Goal: Task Accomplishment & Management: Manage account settings

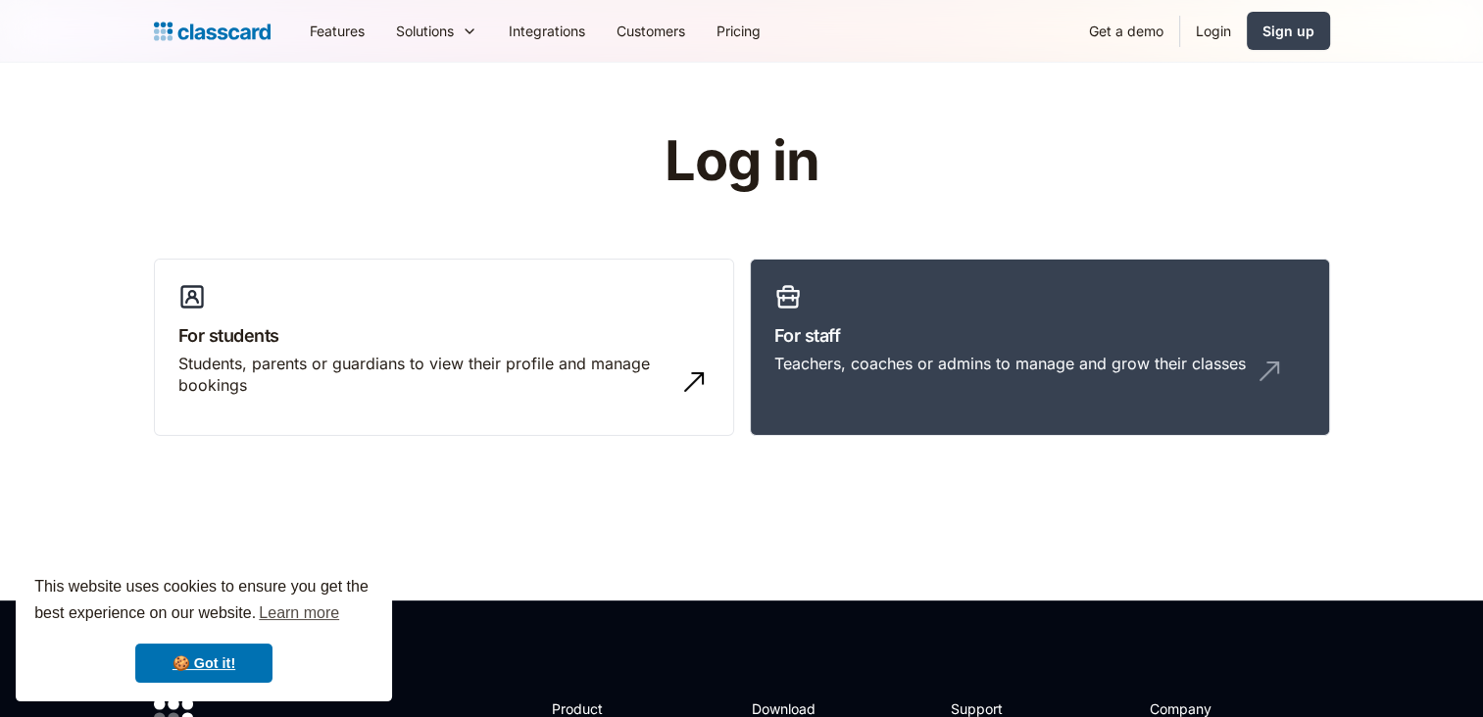
click at [1210, 32] on link "Login" at bounding box center [1213, 31] width 67 height 44
click at [1067, 353] on div "Teachers, coaches or admins to manage and grow their classes" at bounding box center [1009, 364] width 471 height 22
